Goal: Information Seeking & Learning: Learn about a topic

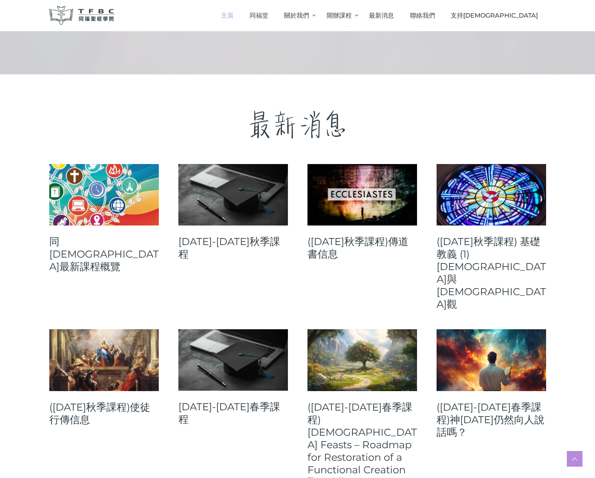
scroll to position [222, 0]
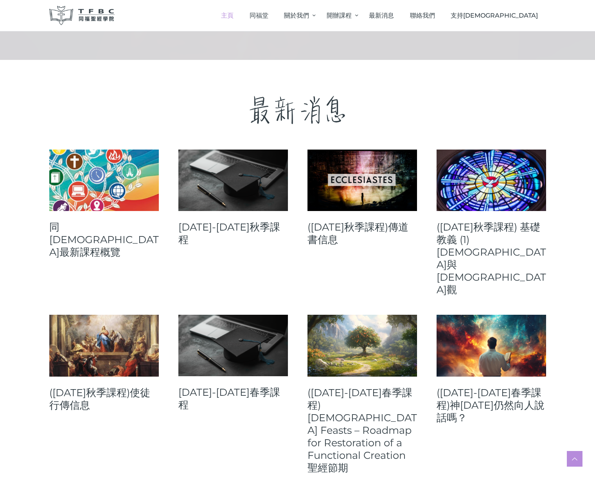
click at [89, 386] on link "([DATE]秋季課程)使徒行傳信息" at bounding box center [104, 398] width 110 height 25
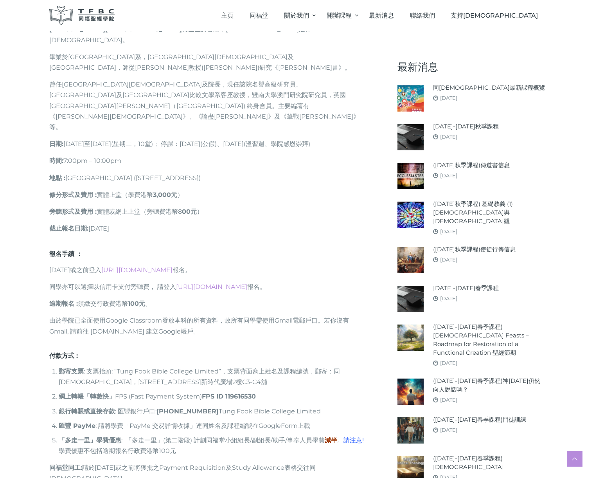
scroll to position [501, 0]
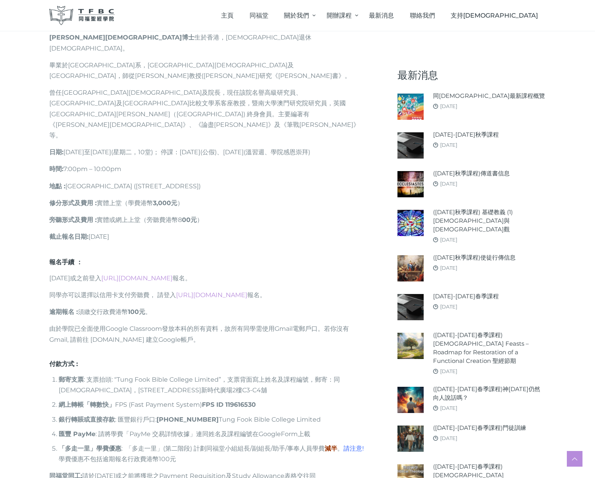
drag, startPoint x: 305, startPoint y: 87, endPoint x: 342, endPoint y: 88, distance: 36.4
click at [342, 147] on p "日期 : [DATE]至[DATE](星期二，10堂)； 停課：[DATE](公假)、[DATE](溫習週、學院感恩崇拜)" at bounding box center [207, 152] width 317 height 11
copy p "學院感恩崇拜"
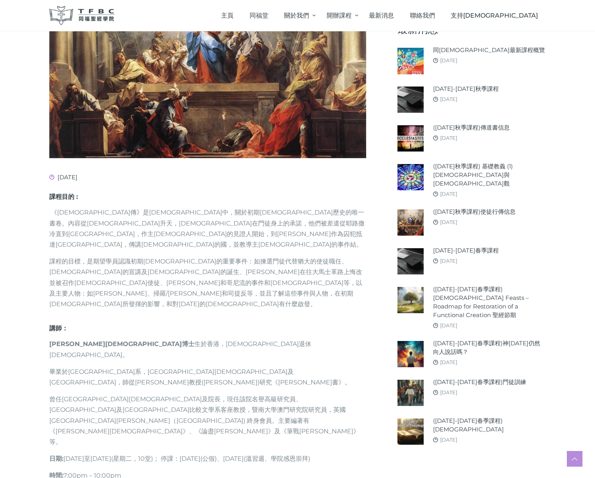
scroll to position [0, 0]
